Goal: Check status

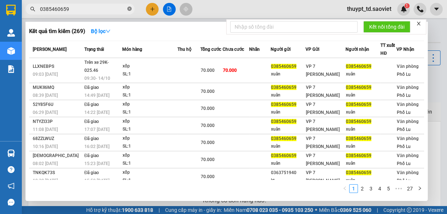
click at [129, 9] on icon "close-circle" at bounding box center [129, 9] width 4 height 4
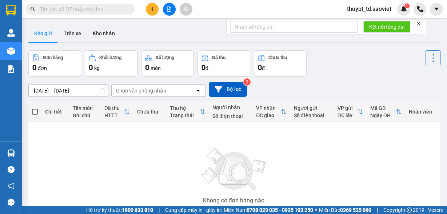
type input "0393606841"
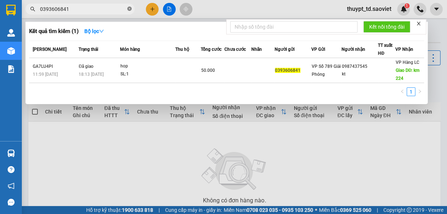
click at [128, 11] on icon "close-circle" at bounding box center [129, 9] width 4 height 4
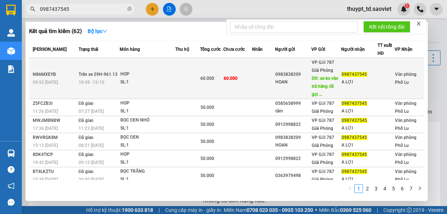
type input "0987437545"
click at [315, 89] on span "DĐ: xe ko vào trả hàng đã gọi ..." at bounding box center [324, 86] width 27 height 21
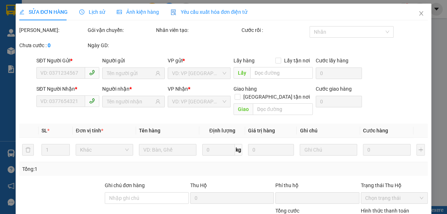
type input "0983838209"
type input "HOAN"
type input "xe ko vào trả hàng đã gọi vp nhận hàng giải phóng nhờ check"
type input "0987437545"
type input "A LỢI"
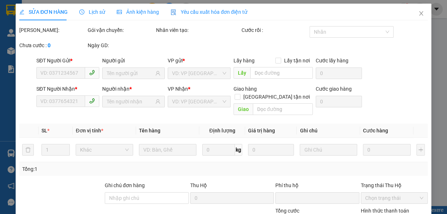
type input "0"
type input "60.000"
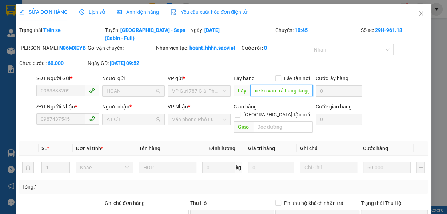
click at [298, 90] on input "xe ko vào trả hàng đã gọi vp nhận hàng giải phóng nhờ check" at bounding box center [281, 91] width 62 height 12
click at [299, 90] on input "xe ko vào trả hàng đã gọi vp nhận hàng giải phóng nhờ check" at bounding box center [281, 91] width 62 height 12
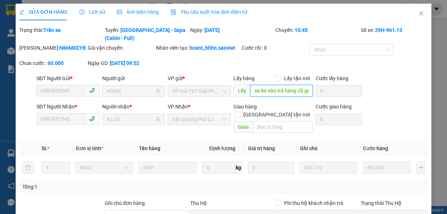
click at [293, 90] on input "xe ko vào trả hàng đã gọi vp nhận hàng giải phóng nhờ check" at bounding box center [281, 91] width 62 height 12
click at [322, 93] on div "SĐT Người Gửi * 0983838209 Người gửi HOAN VP gửi * VP Gửi 787 Giải Phóng Lấy hà…" at bounding box center [232, 86] width 394 height 25
click at [418, 14] on icon "close" at bounding box center [421, 14] width 6 height 6
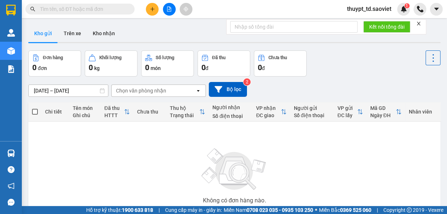
click at [97, 10] on input "text" at bounding box center [83, 9] width 86 height 8
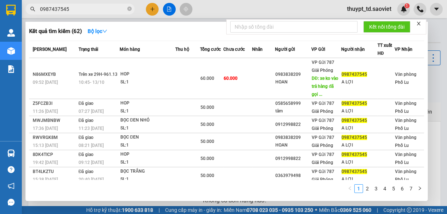
click at [76, 10] on input "0987437545" at bounding box center [83, 9] width 86 height 8
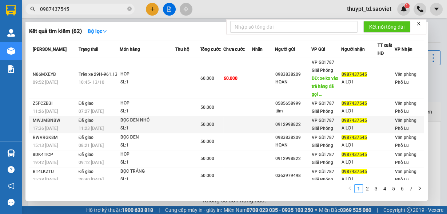
type input "0987437545"
